Goal: Share content

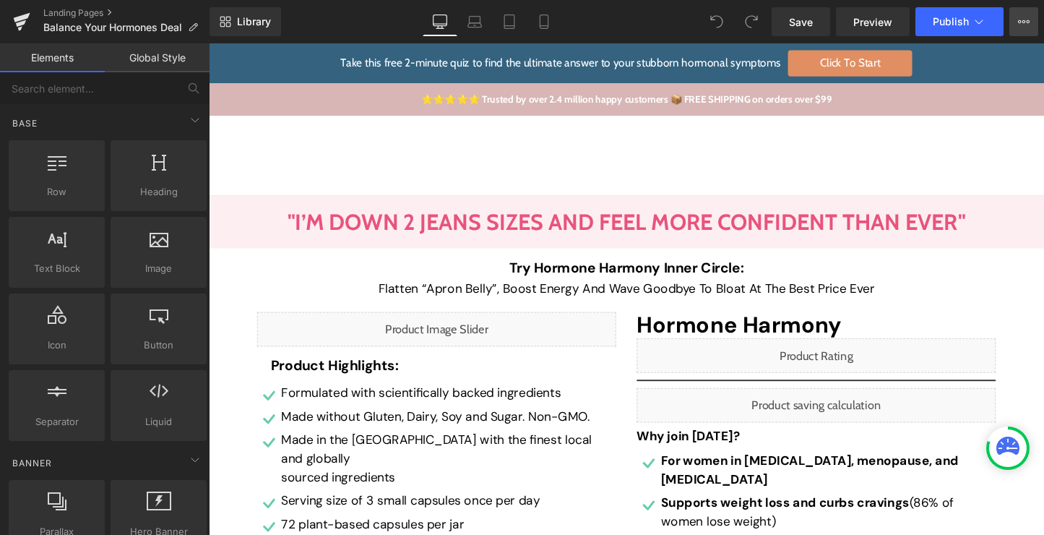
click at [1021, 23] on icon at bounding box center [1024, 22] width 12 height 12
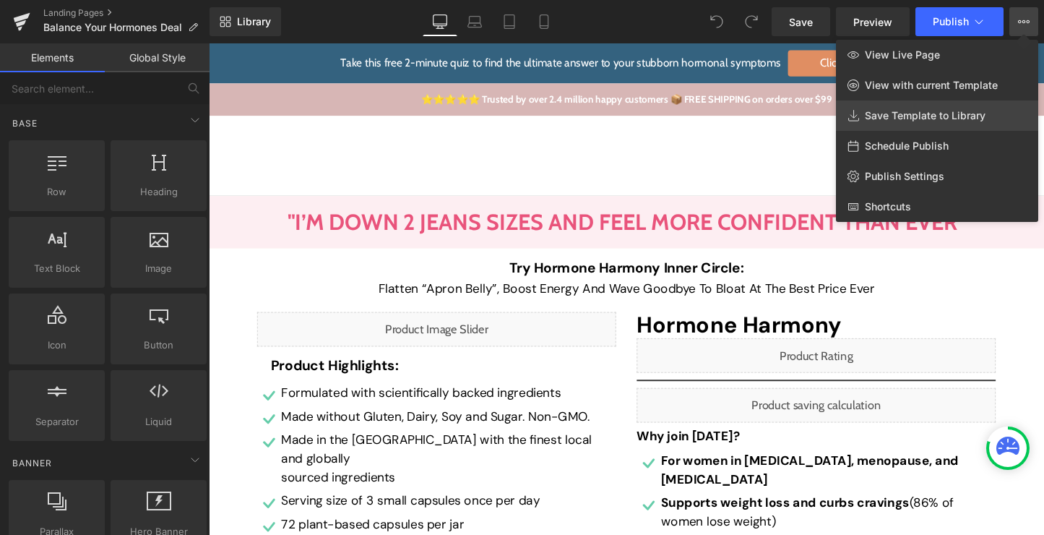
click at [988, 108] on link "Save Template to Library" at bounding box center [937, 115] width 202 height 30
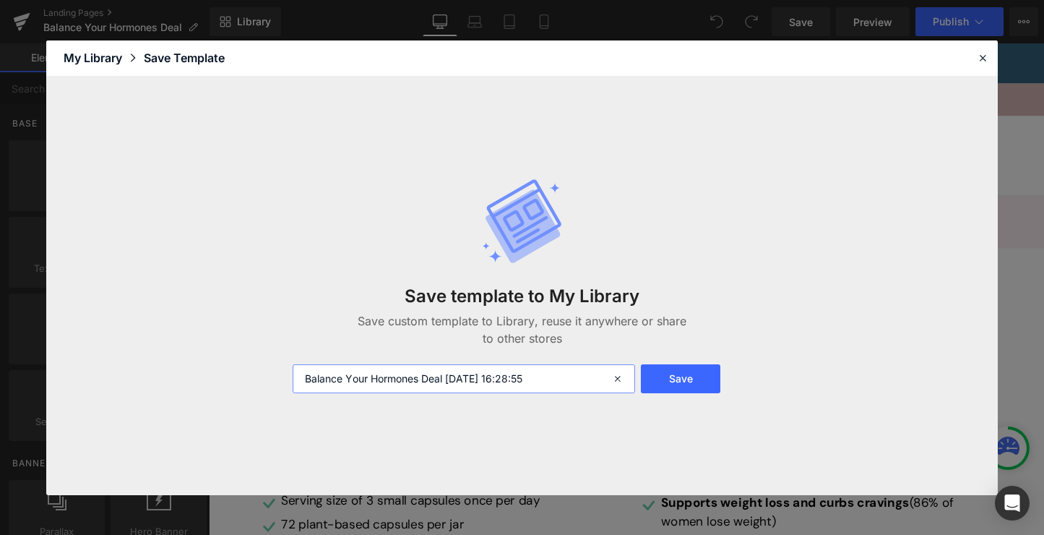
click at [579, 369] on input "Balance Your Hormones Deal [DATE] 16:28:55" at bounding box center [464, 378] width 342 height 29
type input "HM for BA"
click at [678, 384] on button "Save" at bounding box center [680, 378] width 79 height 29
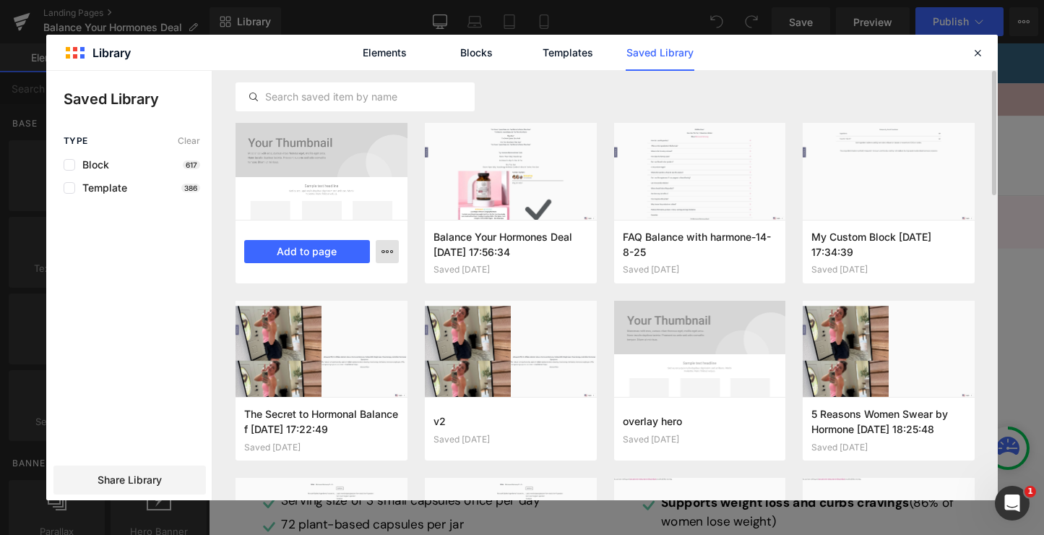
click at [0, 0] on icon "button" at bounding box center [0, 0] width 0 height 0
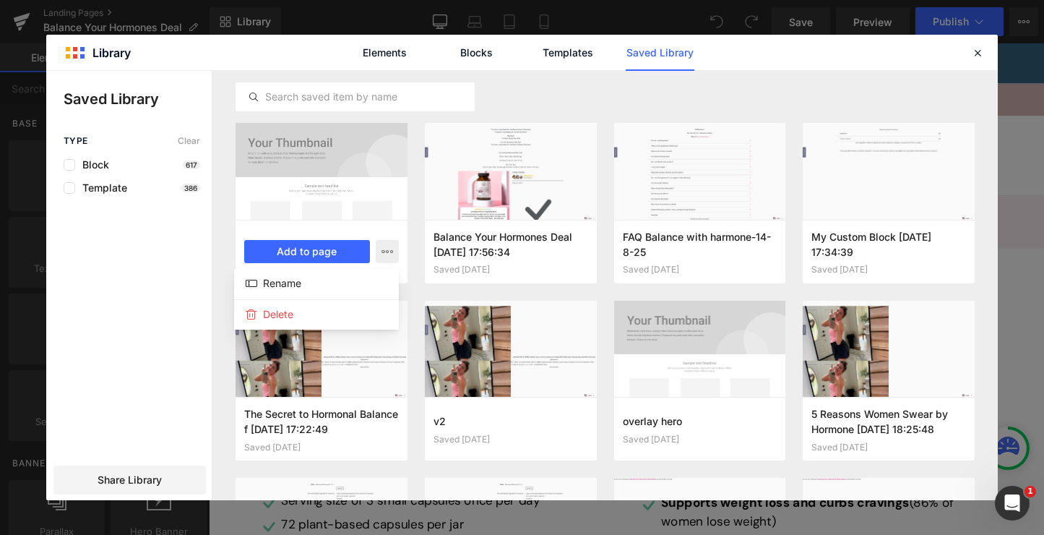
click at [130, 355] on div at bounding box center [521, 285] width 951 height 429
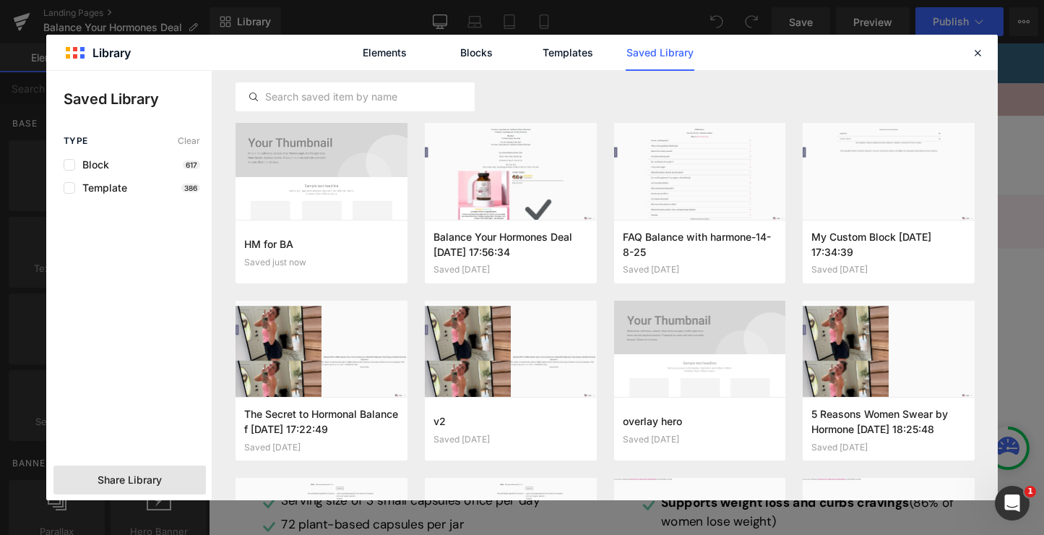
click at [130, 475] on span "Share Library" at bounding box center [130, 479] width 64 height 14
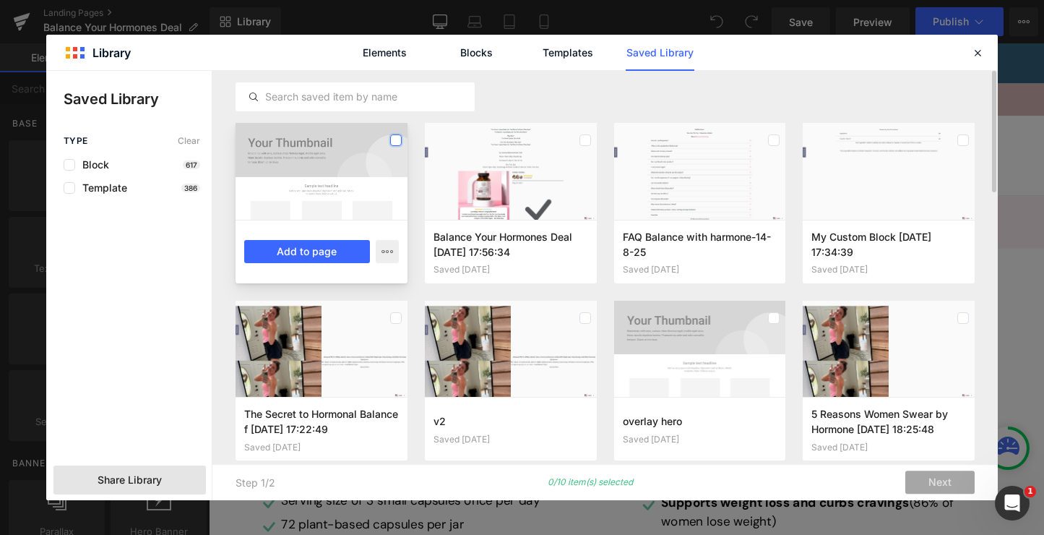
click at [397, 139] on label at bounding box center [396, 140] width 12 height 12
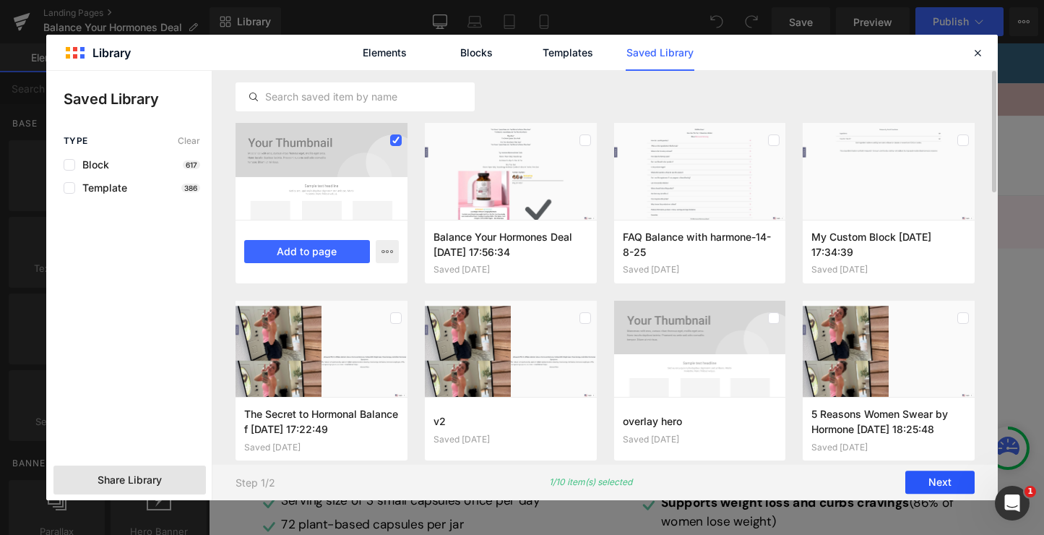
click at [939, 485] on button "Next" at bounding box center [939, 482] width 69 height 23
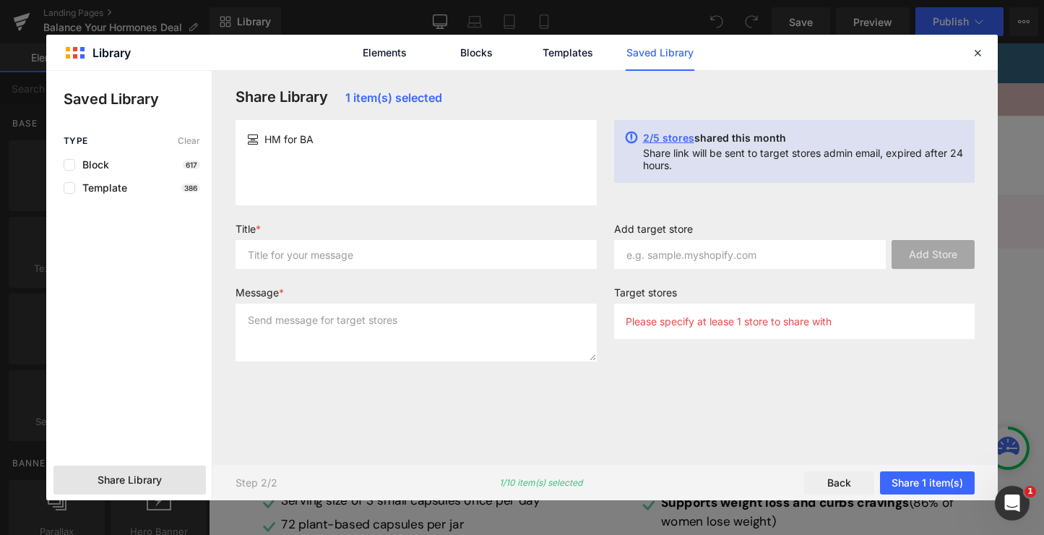
click at [753, 237] on label "Add target store" at bounding box center [794, 230] width 361 height 17
click at [754, 244] on input "text" at bounding box center [750, 254] width 272 height 29
type input "B"
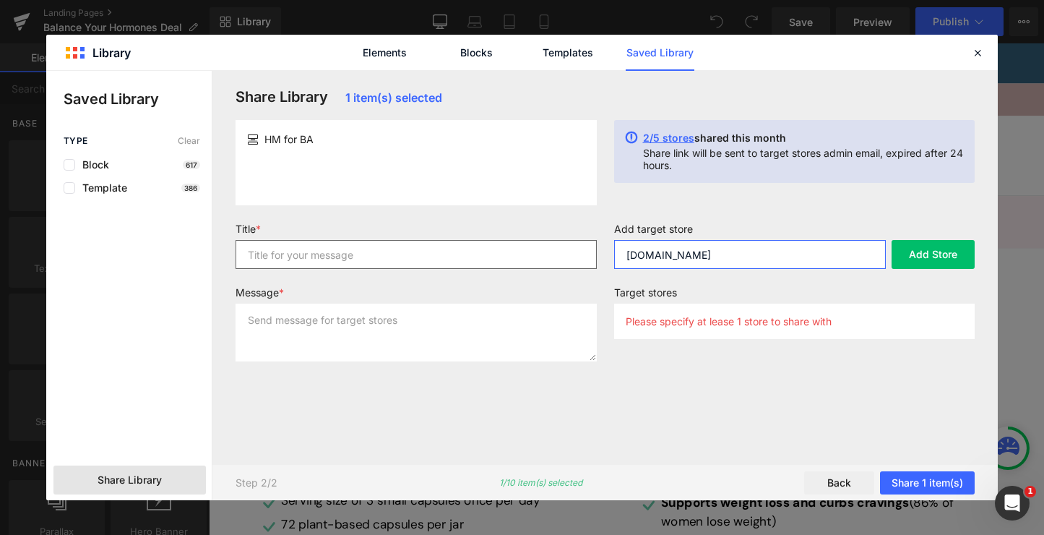
type input "[DOMAIN_NAME]"
click at [405, 256] on input "text" at bounding box center [416, 254] width 361 height 29
click at [776, 259] on input "[DOMAIN_NAME]" at bounding box center [750, 254] width 272 height 29
click at [881, 259] on input "[DOMAIN_NAME]" at bounding box center [750, 254] width 272 height 29
click at [493, 256] on input "text" at bounding box center [416, 254] width 361 height 29
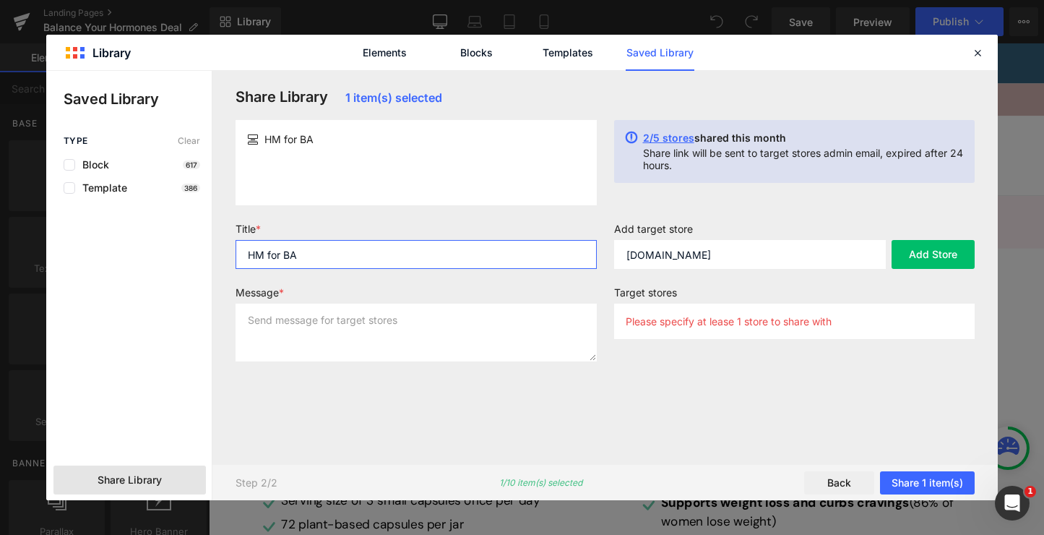
type input "HM for BA"
click at [503, 333] on textarea at bounding box center [416, 332] width 361 height 58
click at [451, 256] on input "HM for BA" at bounding box center [416, 254] width 361 height 29
click at [456, 314] on textarea at bounding box center [416, 332] width 361 height 58
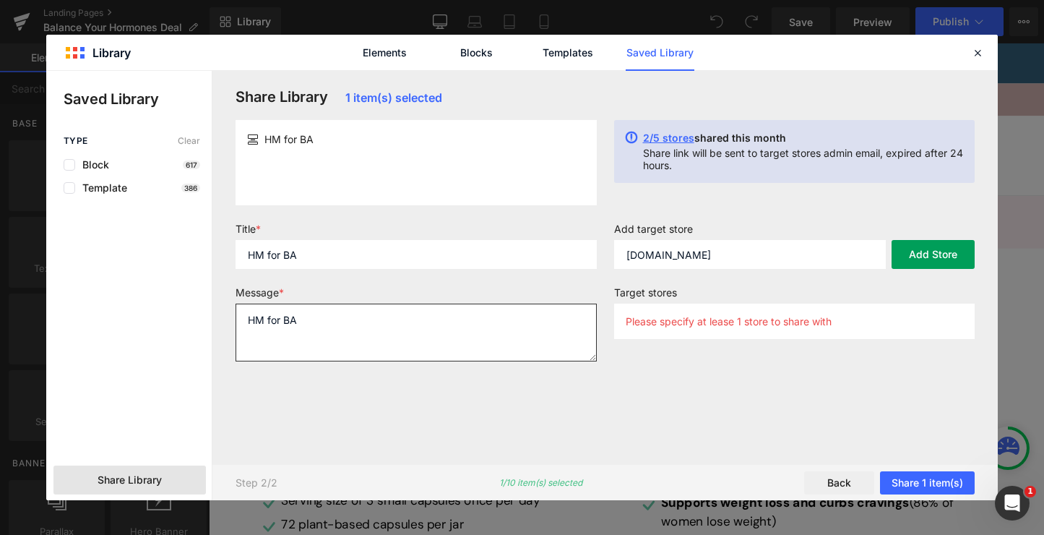
type textarea "HM for BA"
click at [927, 257] on button "Add Store" at bounding box center [932, 254] width 83 height 29
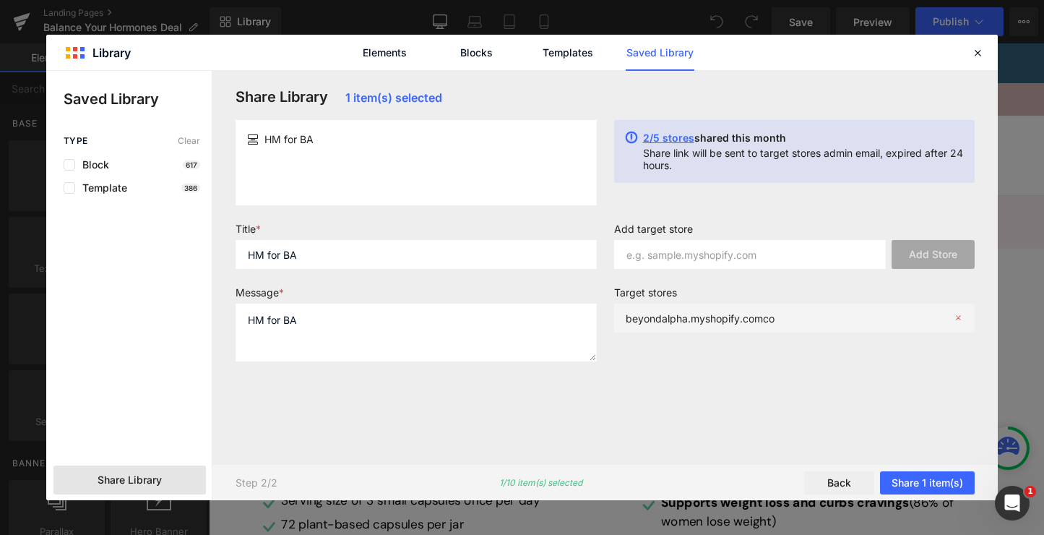
click at [0, 0] on div "beyondalpha.myshopify.comco" at bounding box center [0, 0] width 0 height 0
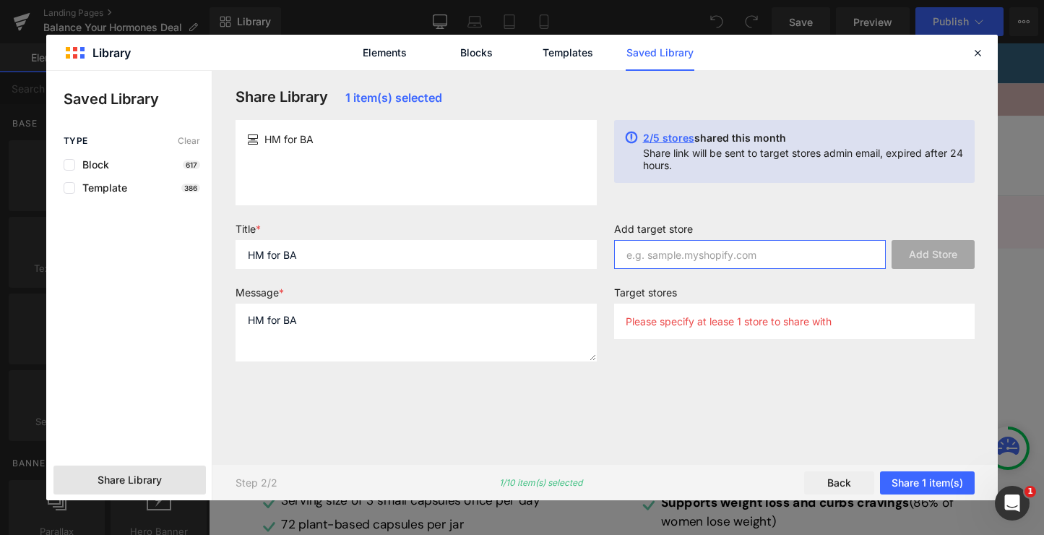
click at [841, 241] on input "text" at bounding box center [750, 254] width 272 height 29
type input "BEYONDALPHA"
click at [902, 245] on button "Add Store" at bounding box center [932, 254] width 83 height 29
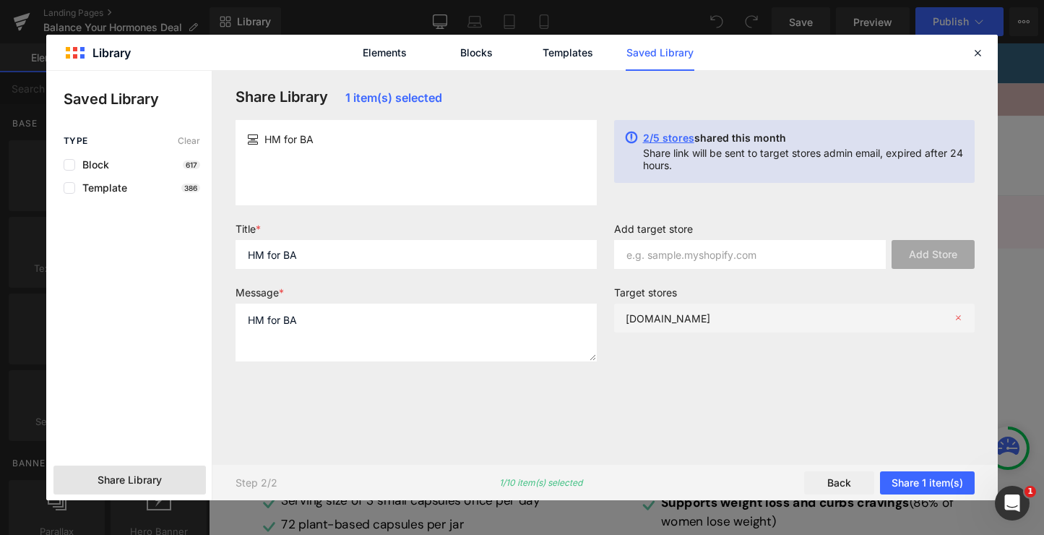
click at [710, 319] on p "[DOMAIN_NAME]" at bounding box center [668, 318] width 85 height 12
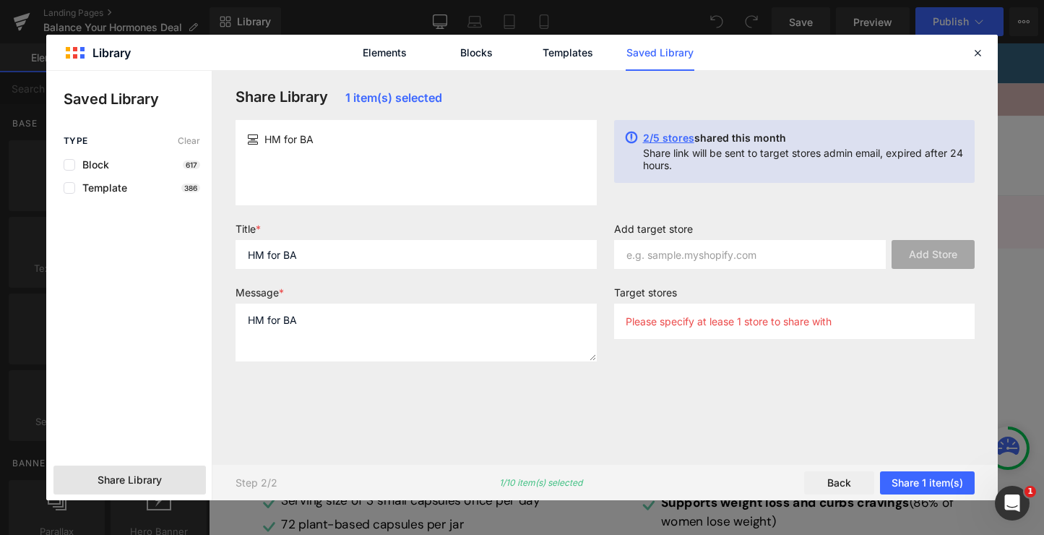
click at [769, 281] on div "Add target store Add Store Target stores Please specify at lease 1 store to sha…" at bounding box center [794, 286] width 379 height 128
click at [769, 267] on input "text" at bounding box center [750, 254] width 272 height 29
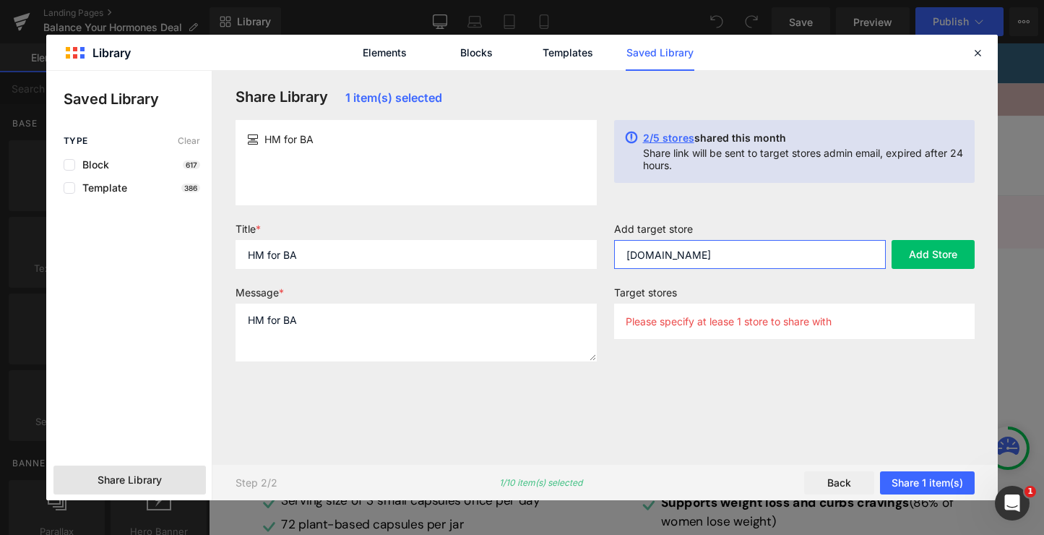
type input "[DOMAIN_NAME]"
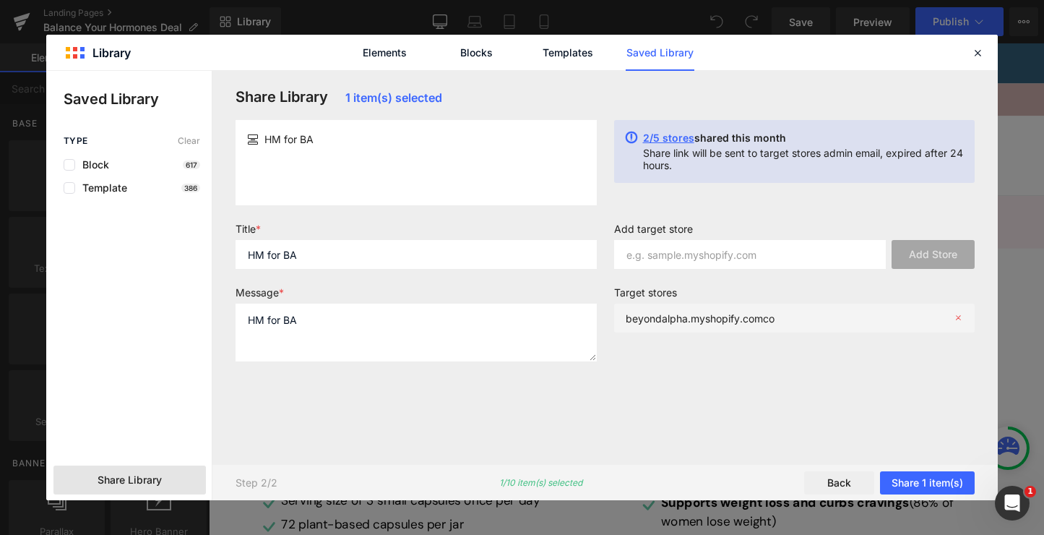
click at [0, 0] on div "beyondalpha.myshopify.comco" at bounding box center [0, 0] width 0 height 0
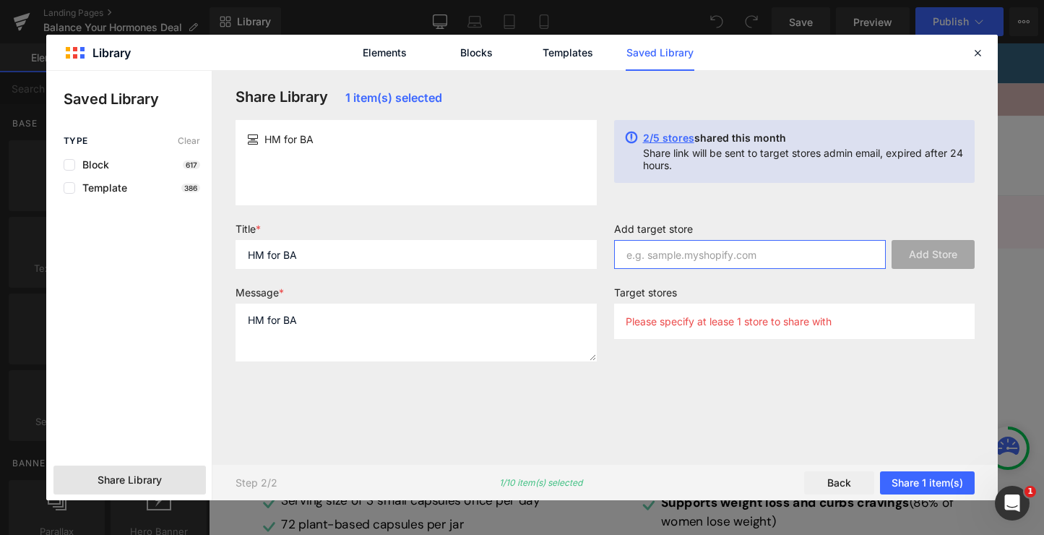
click at [709, 249] on input "text" at bounding box center [750, 254] width 272 height 29
paste input "2f75c9-a8/"
type input "[DOMAIN_NAME]"
click at [933, 256] on button "Add Store" at bounding box center [932, 254] width 83 height 29
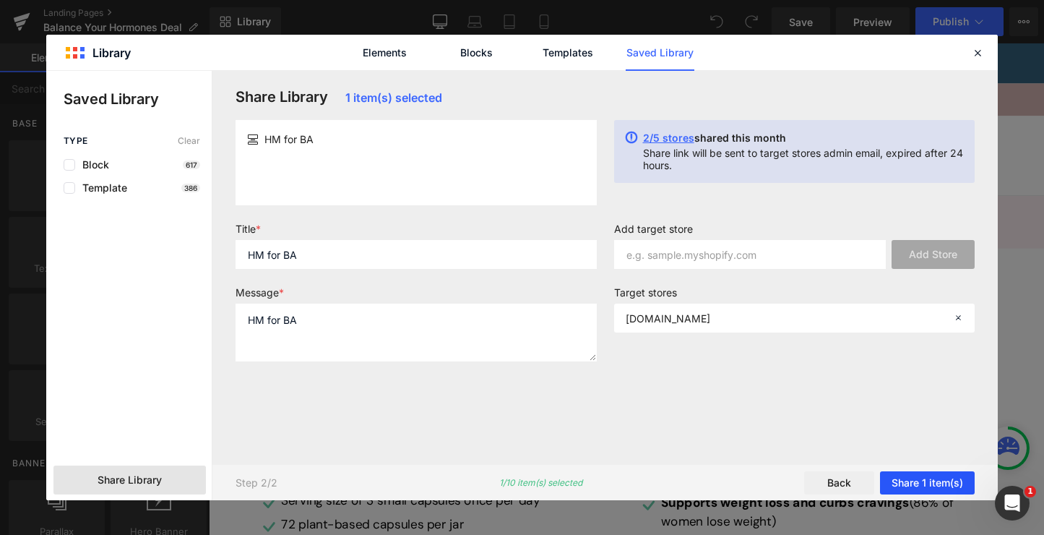
click at [908, 479] on button "Share 1 item(s)" at bounding box center [927, 482] width 95 height 23
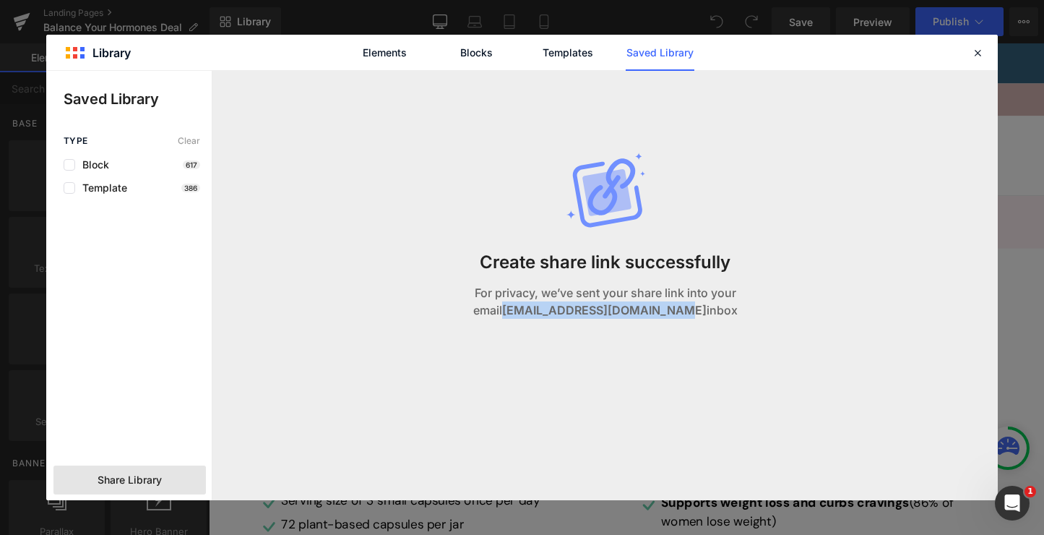
drag, startPoint x: 678, startPoint y: 311, endPoint x: 501, endPoint y: 306, distance: 176.3
click at [502, 306] on strong "[EMAIL_ADDRESS][DOMAIN_NAME]" at bounding box center [604, 310] width 204 height 14
copy strong "[EMAIL_ADDRESS][DOMAIN_NAME]"
click at [576, 334] on div "Create share link successfully For privacy, we’ve sent your share link into you…" at bounding box center [605, 250] width 367 height 358
click at [977, 59] on icon at bounding box center [977, 52] width 13 height 13
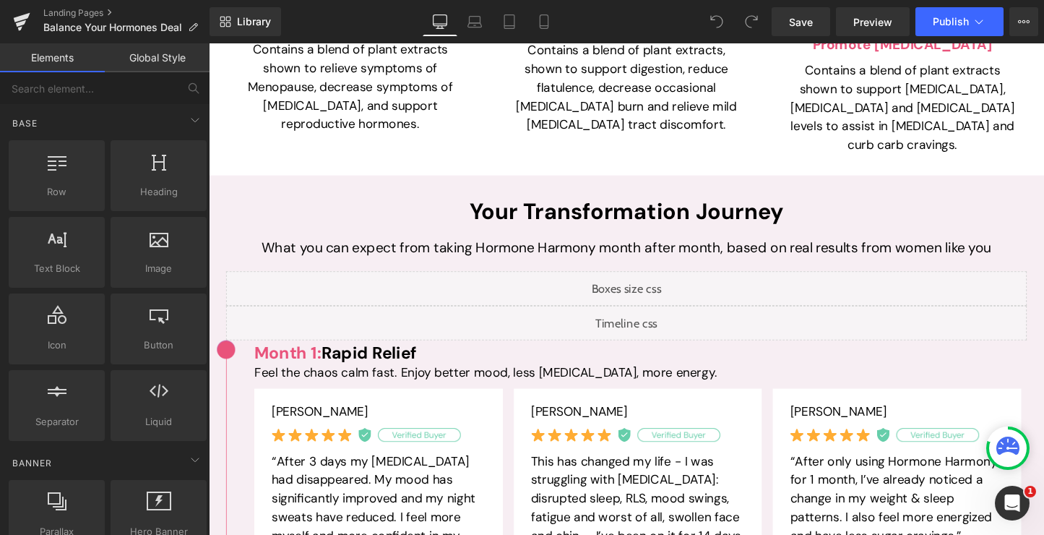
scroll to position [1179, 0]
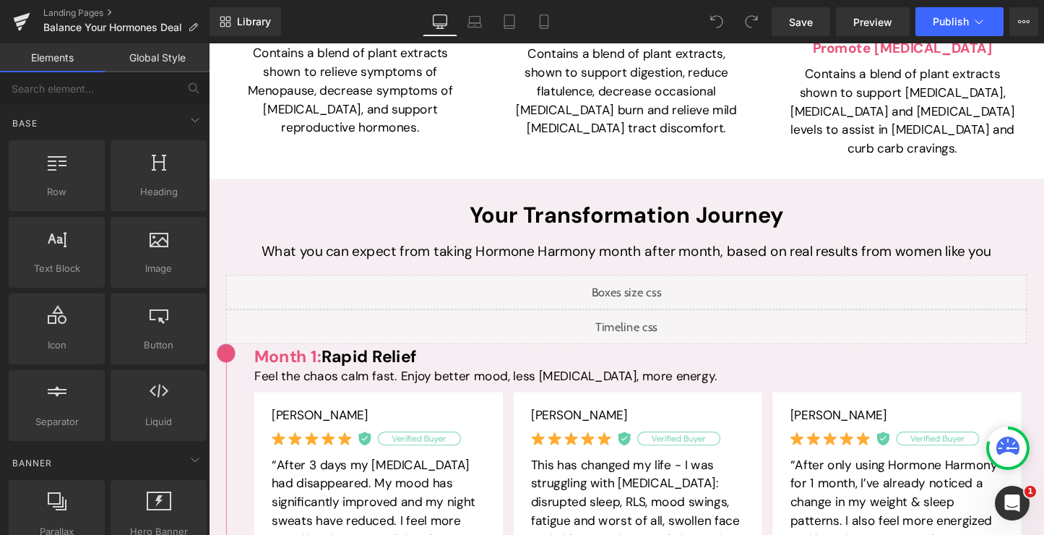
click at [552, 207] on h2 "Your Transformation Journey" at bounding box center [646, 223] width 838 height 33
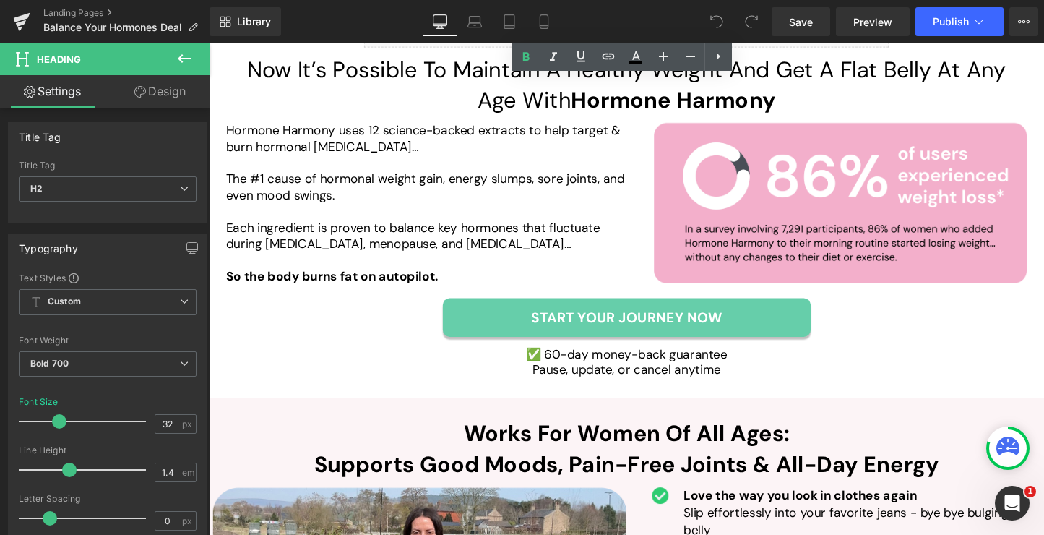
scroll to position [2826, 0]
